Goal: Information Seeking & Learning: Learn about a topic

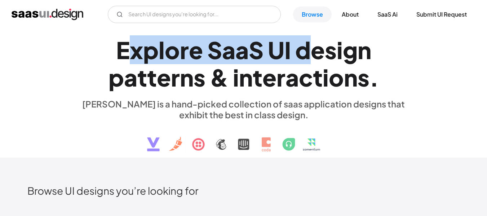
drag, startPoint x: 131, startPoint y: 51, endPoint x: 312, endPoint y: 52, distance: 180.9
click at [312, 52] on h1 "E x p l o r e S a a S U I d e s i g n p a t t e r n s & i n t e r a c t i o n s…" at bounding box center [244, 63] width 332 height 55
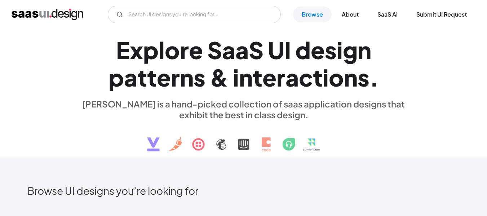
click at [213, 79] on div "&" at bounding box center [219, 77] width 19 height 28
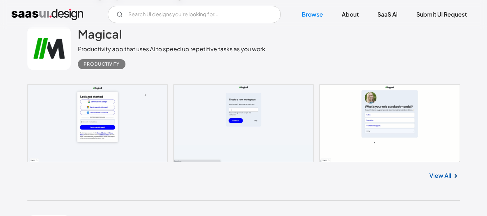
scroll to position [180, 0]
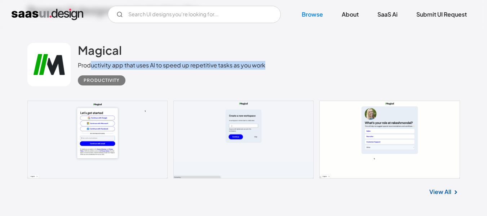
drag, startPoint x: 92, startPoint y: 66, endPoint x: 276, endPoint y: 67, distance: 183.8
click at [276, 67] on div "Magical Productivity app that uses AI to speed up repetitive tasks as you work …" at bounding box center [243, 64] width 432 height 72
click at [301, 65] on div "Magical Productivity app that uses AI to speed up repetitive tasks as you work …" at bounding box center [243, 64] width 432 height 72
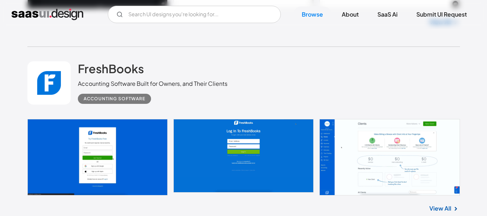
scroll to position [1297, 0]
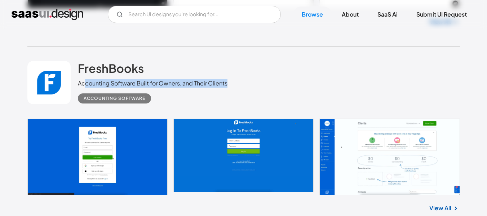
drag, startPoint x: 85, startPoint y: 83, endPoint x: 229, endPoint y: 86, distance: 143.4
click at [229, 86] on div "FreshBooks Accounting Software Built for Owners, and Their Clients Accounting S…" at bounding box center [243, 82] width 432 height 72
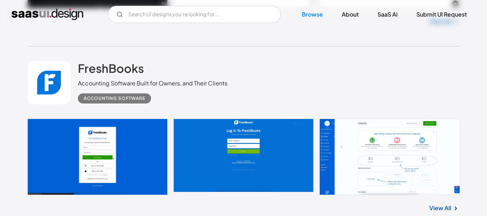
click at [259, 79] on div "FreshBooks Accounting Software Built for Owners, and Their Clients Accounting S…" at bounding box center [243, 82] width 432 height 72
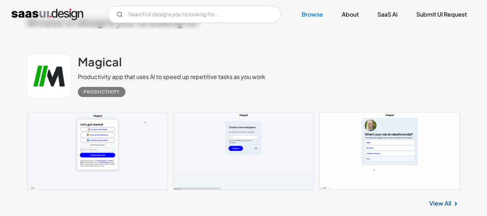
scroll to position [180, 0]
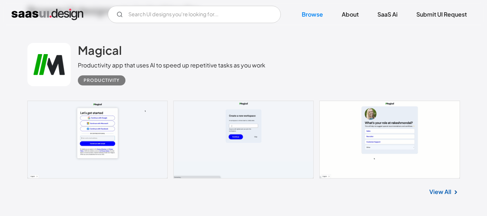
click at [104, 81] on div "Productivity" at bounding box center [102, 80] width 36 height 9
click at [136, 127] on link at bounding box center [243, 140] width 432 height 78
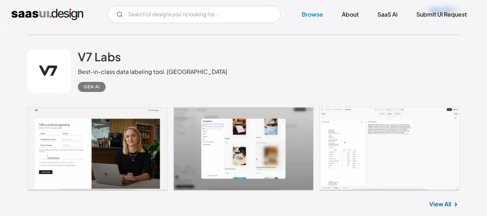
scroll to position [2847, 0]
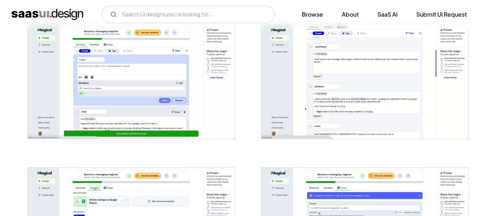
scroll to position [609, 0]
